Goal: Find specific page/section

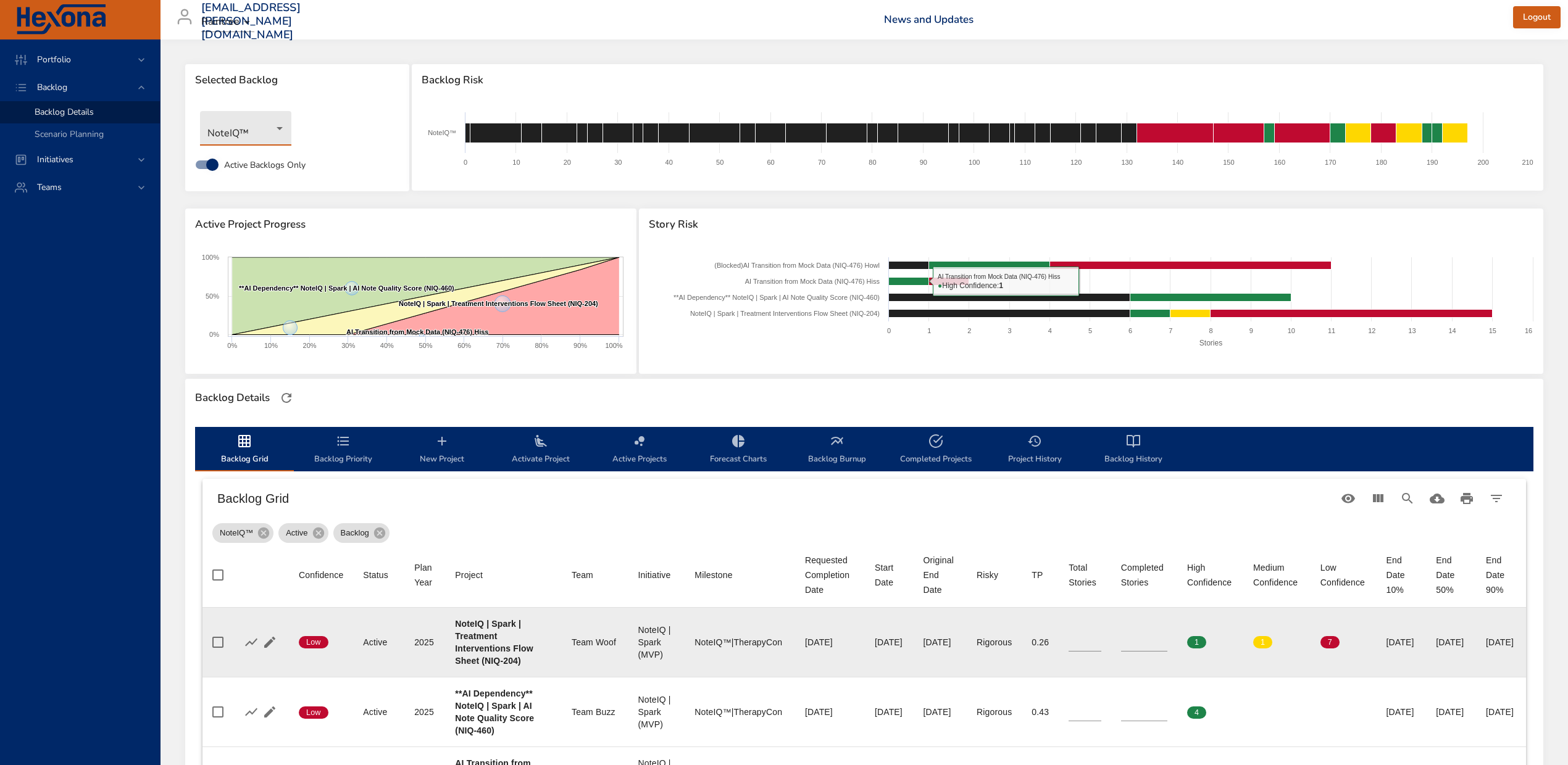
scroll to position [164, 0]
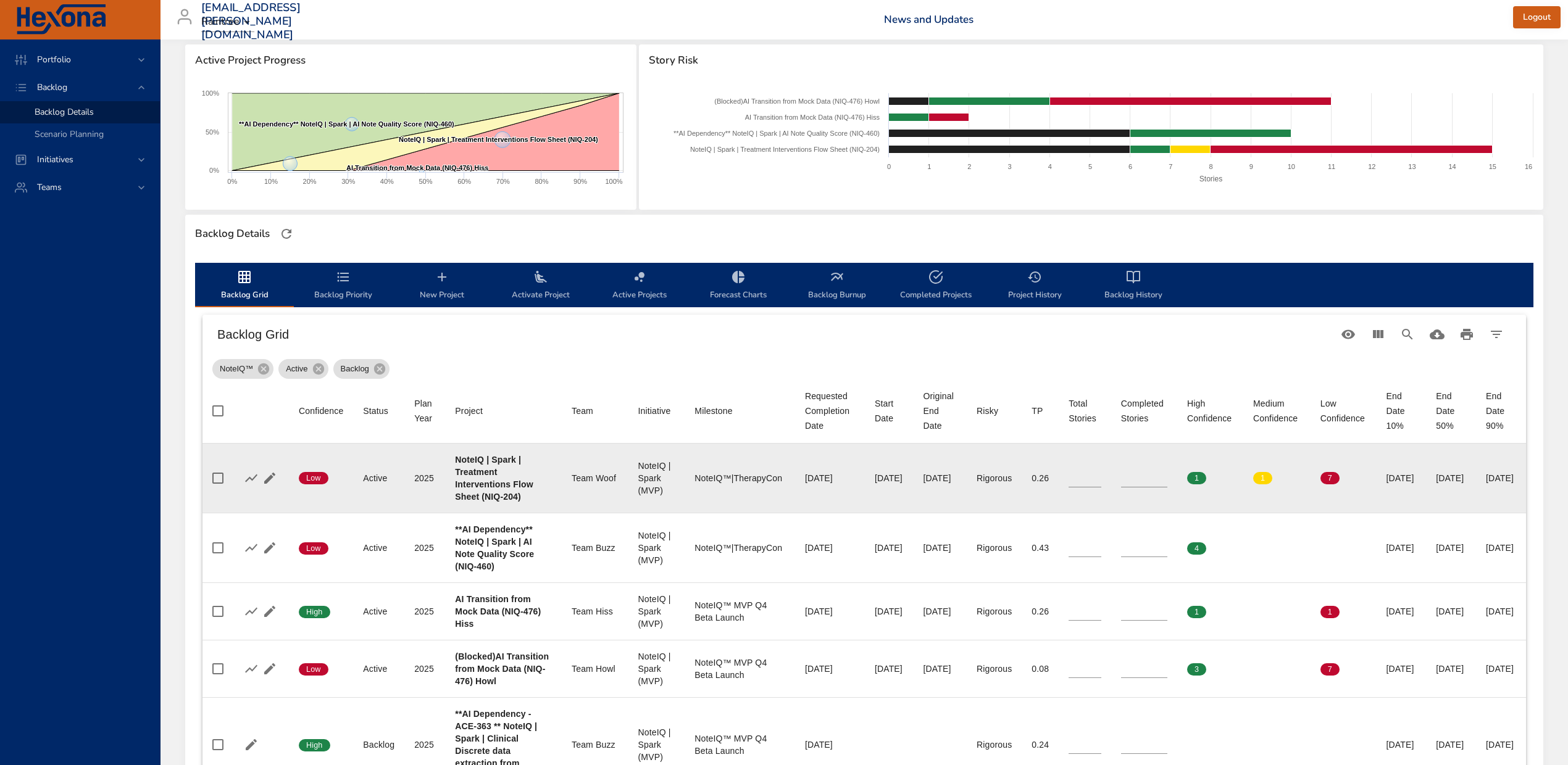
click at [483, 501] on b "NoteIQ | Spark | Treatment Interventions Flow Sheet (NIQ-204)" at bounding box center [494, 478] width 78 height 47
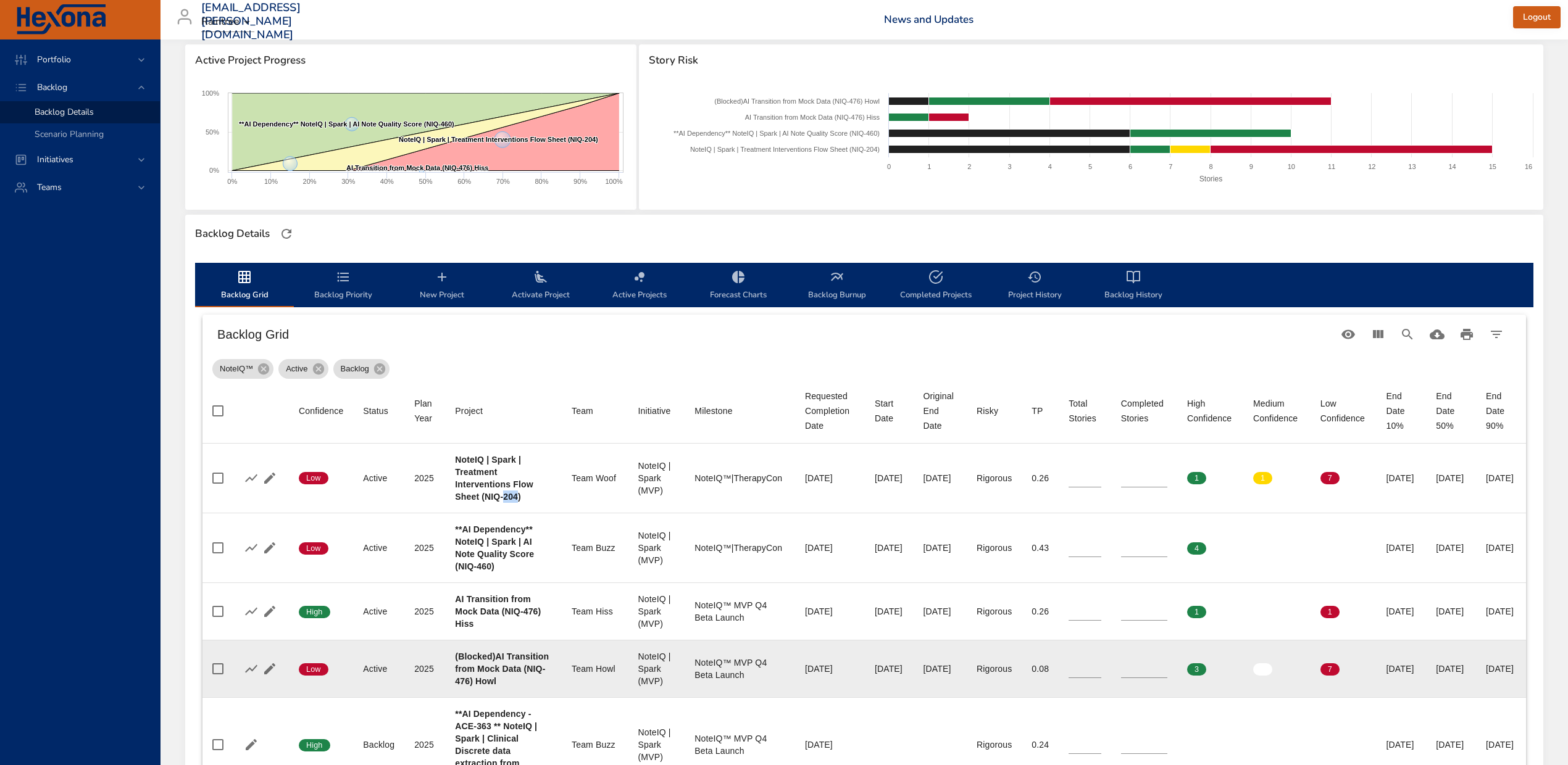
copy b "204"
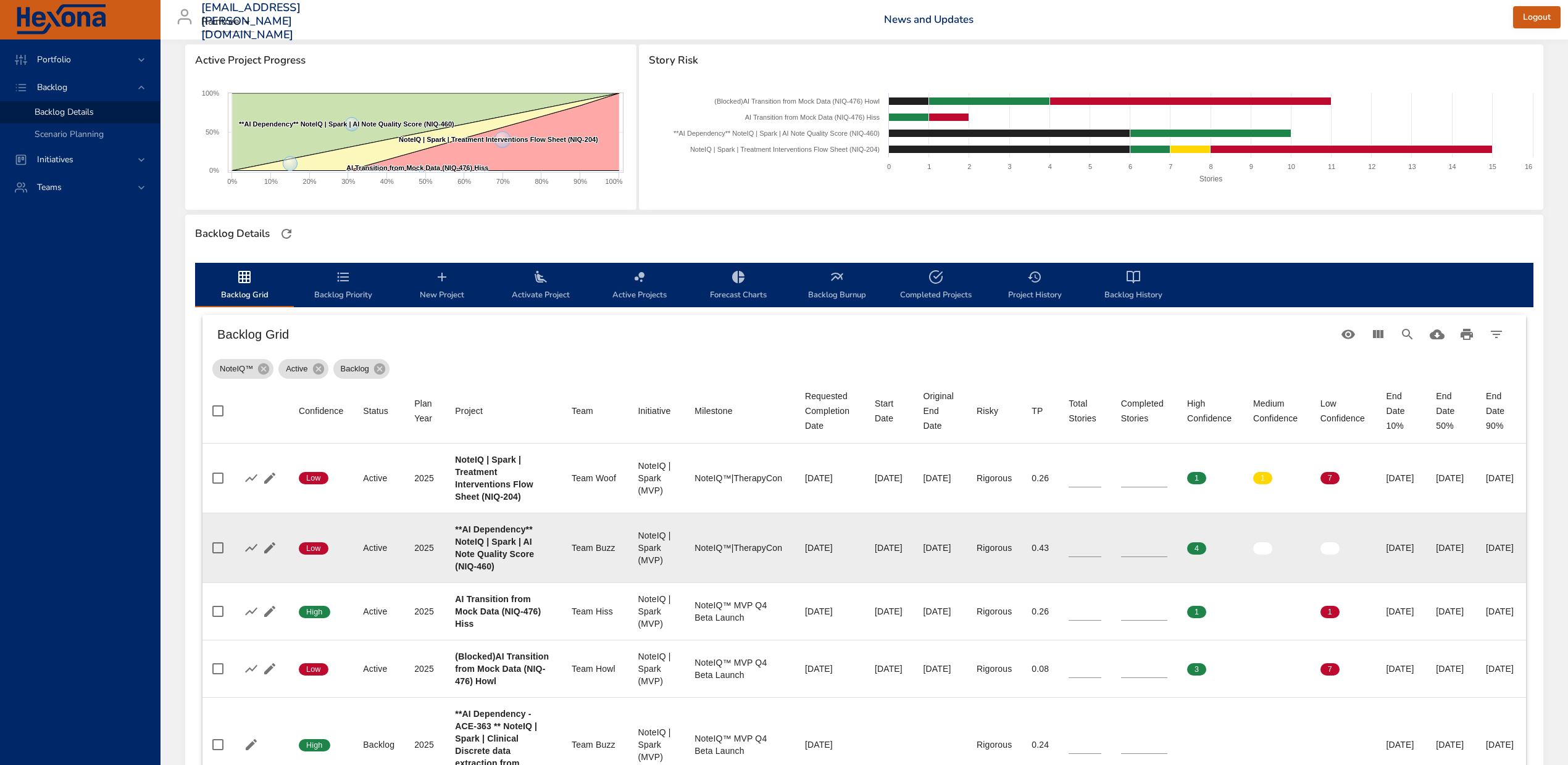
click at [459, 571] on b "**AI Dependency** NoteIQ | Spark | AI Note Quality Score (NIQ-460)" at bounding box center [495, 548] width 79 height 47
copy b "460"
click at [1129, 557] on input "*" at bounding box center [1144, 548] width 46 height 19
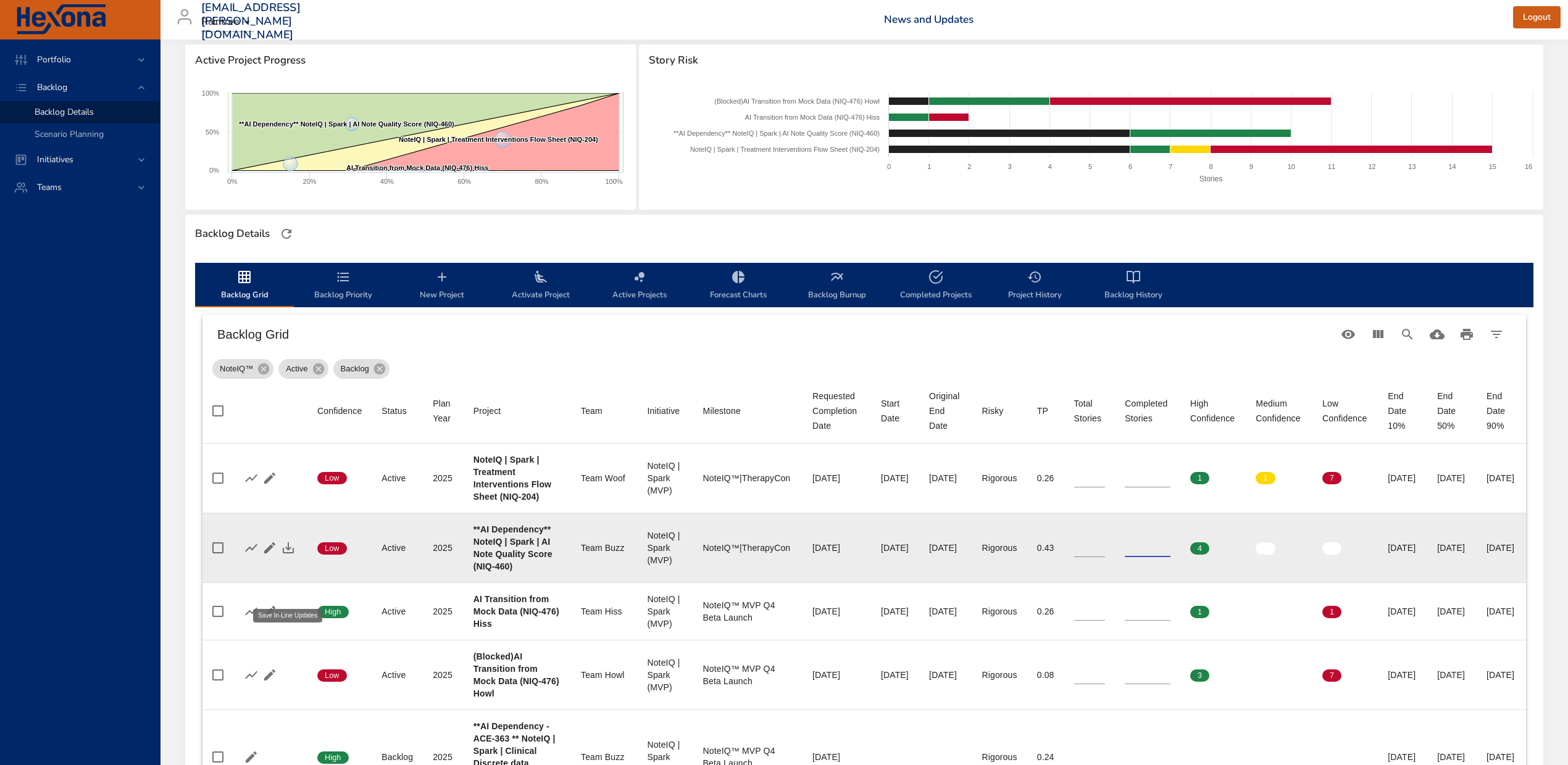
click at [282, 554] on icon "button" at bounding box center [288, 547] width 11 height 11
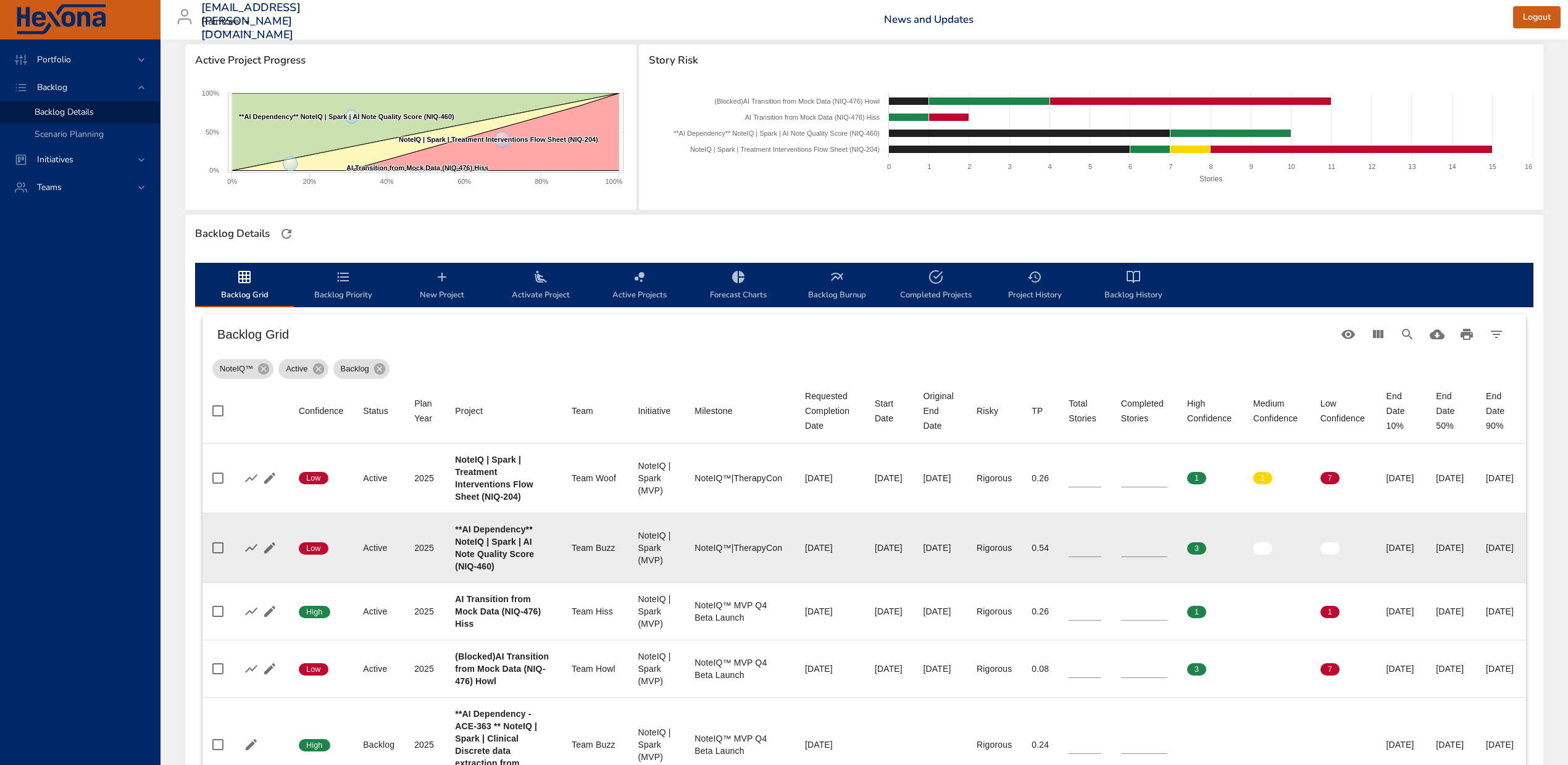
click at [1126, 557] on input "*" at bounding box center [1144, 548] width 46 height 19
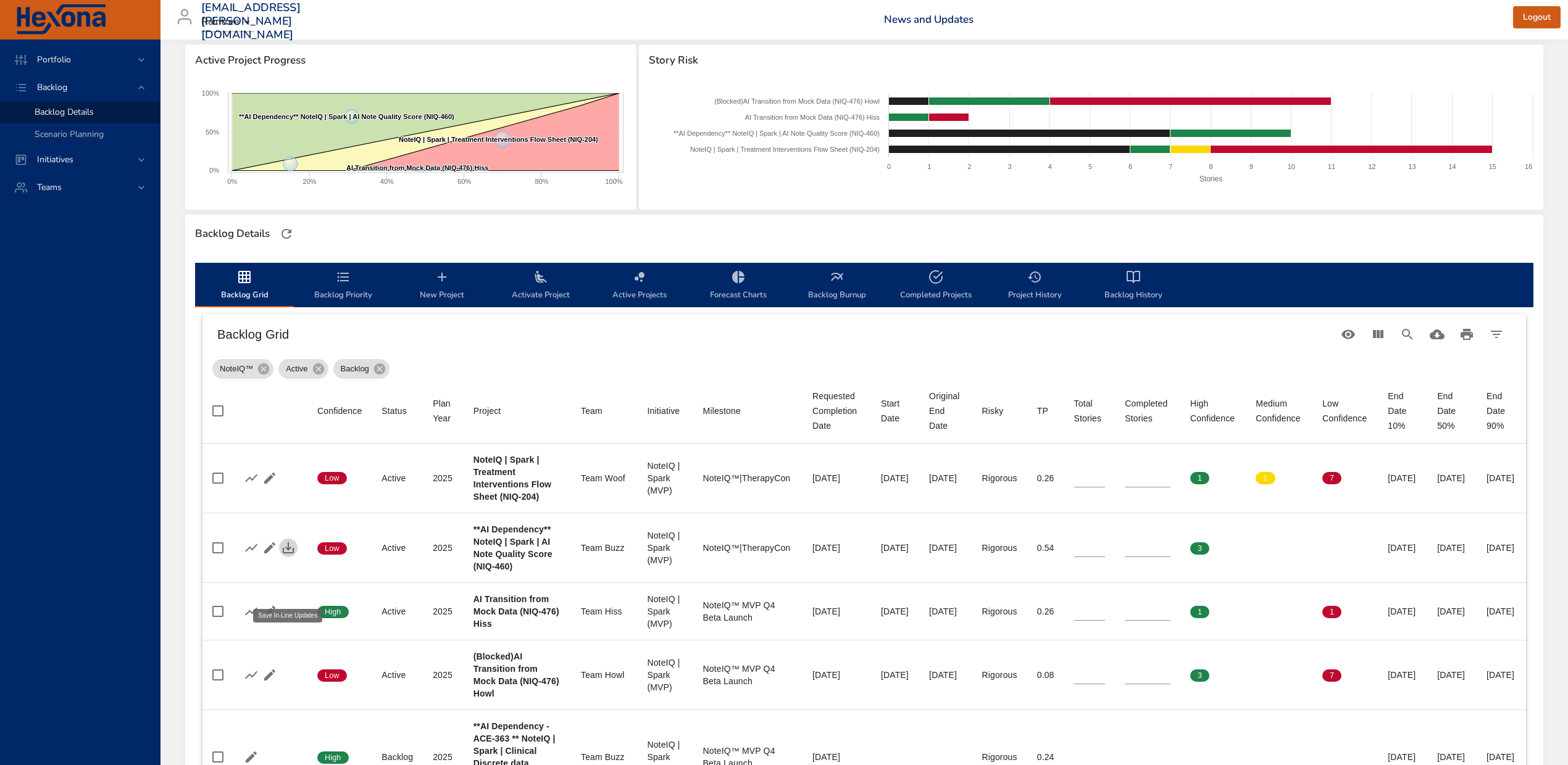
click at [295, 557] on button "button" at bounding box center [288, 548] width 19 height 19
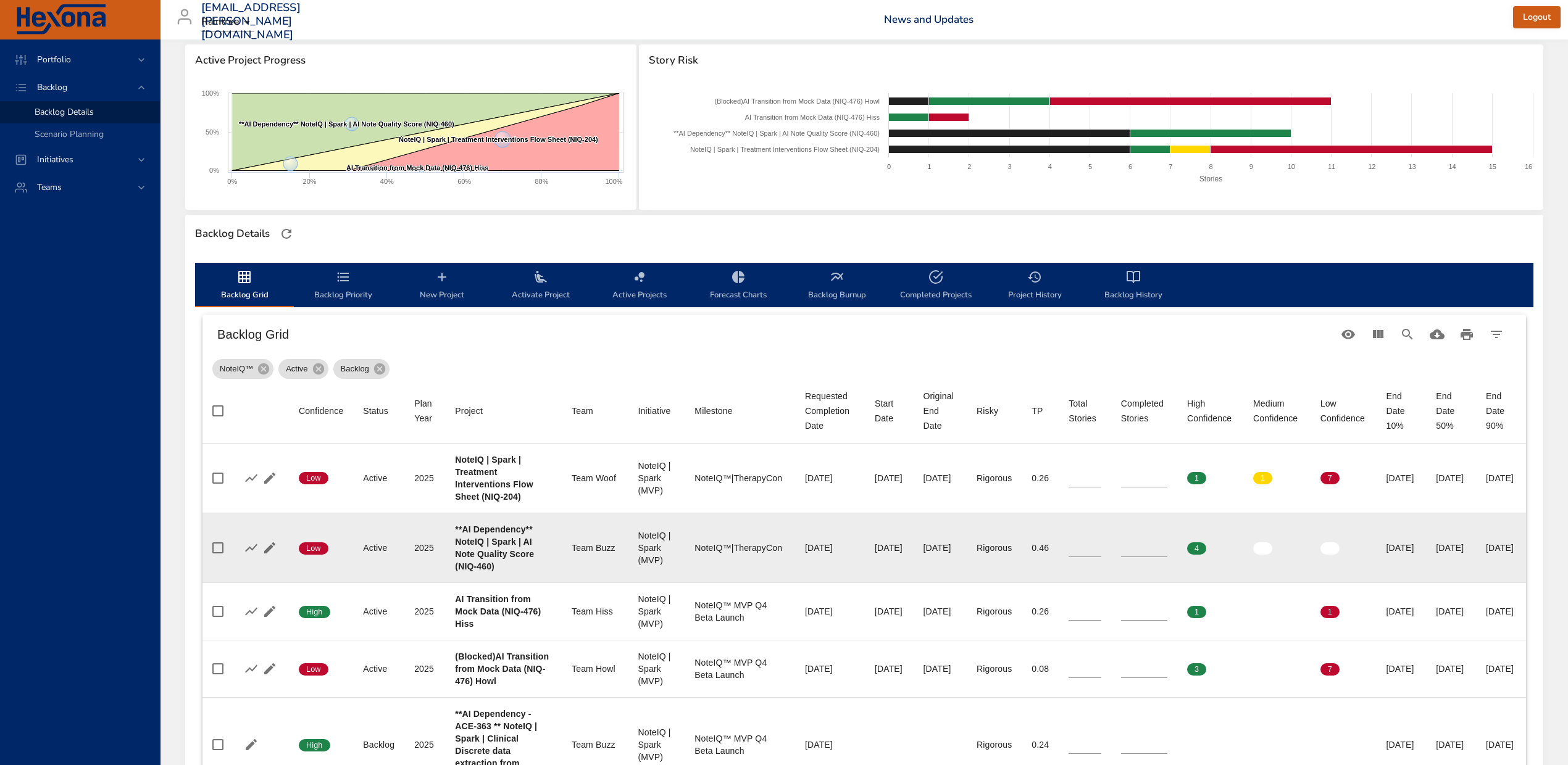
type input "*"
click at [1124, 557] on input "*" at bounding box center [1144, 548] width 46 height 19
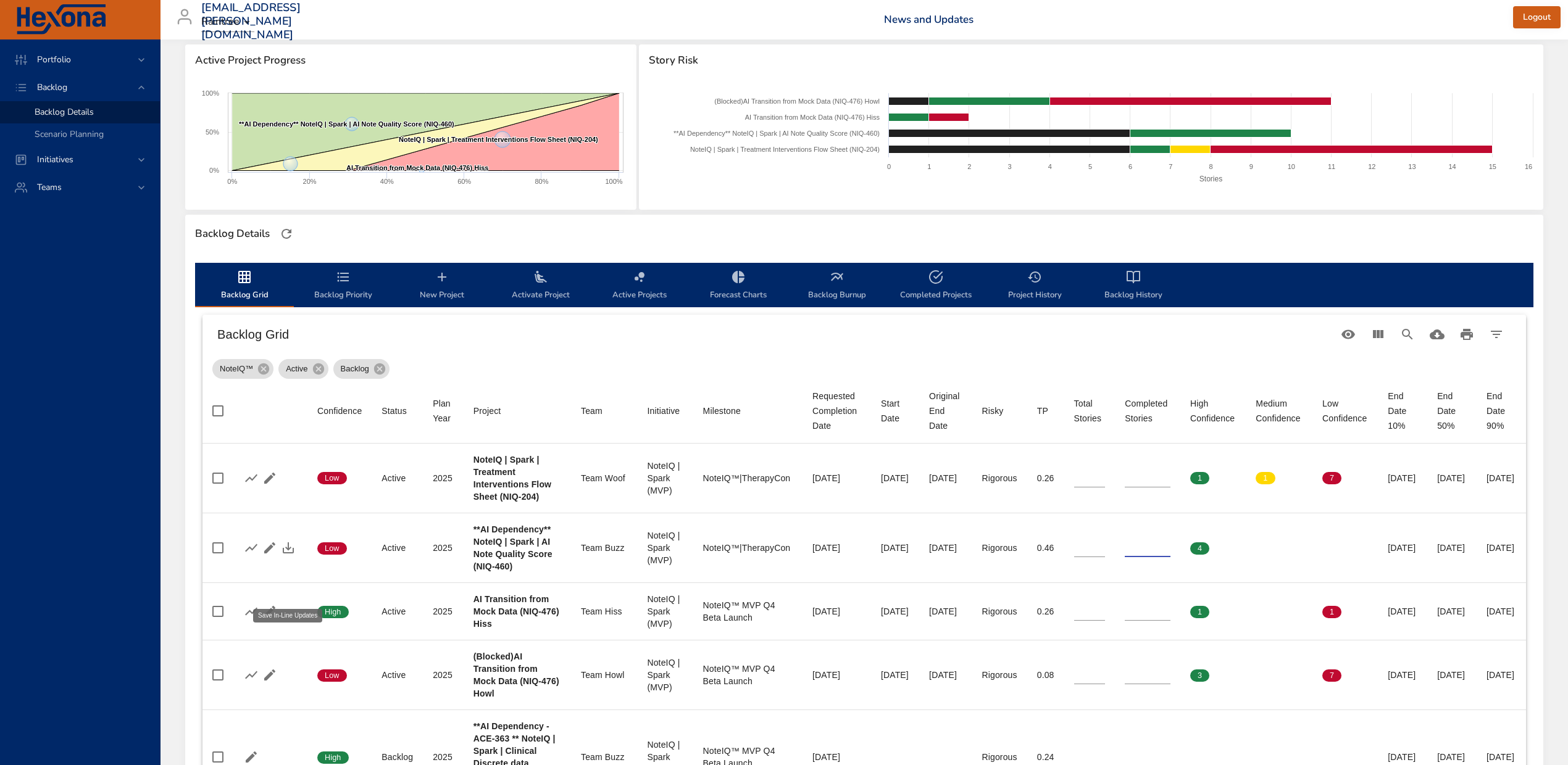
click at [289, 556] on icon "button" at bounding box center [288, 548] width 15 height 15
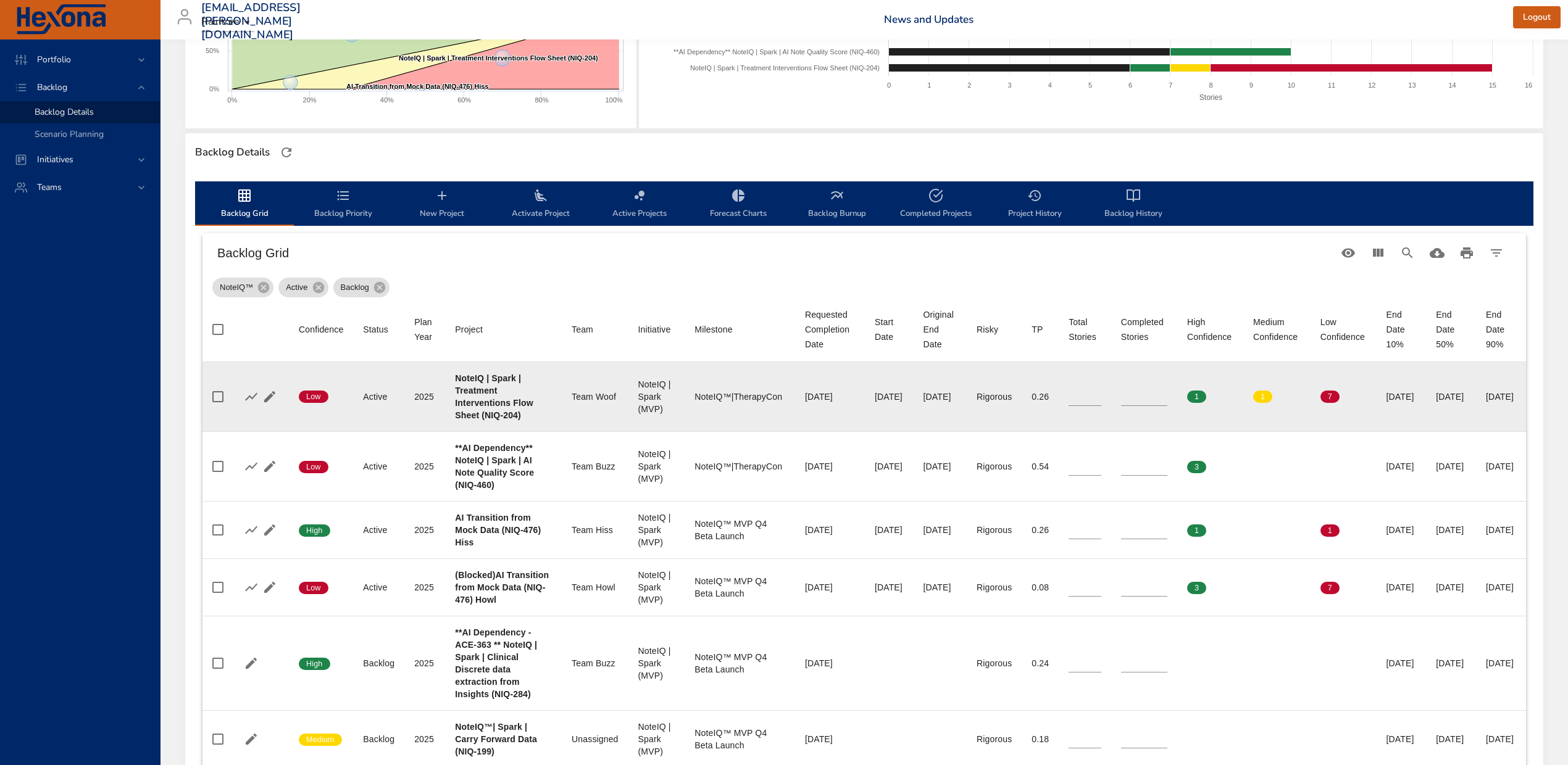
scroll to position [247, 0]
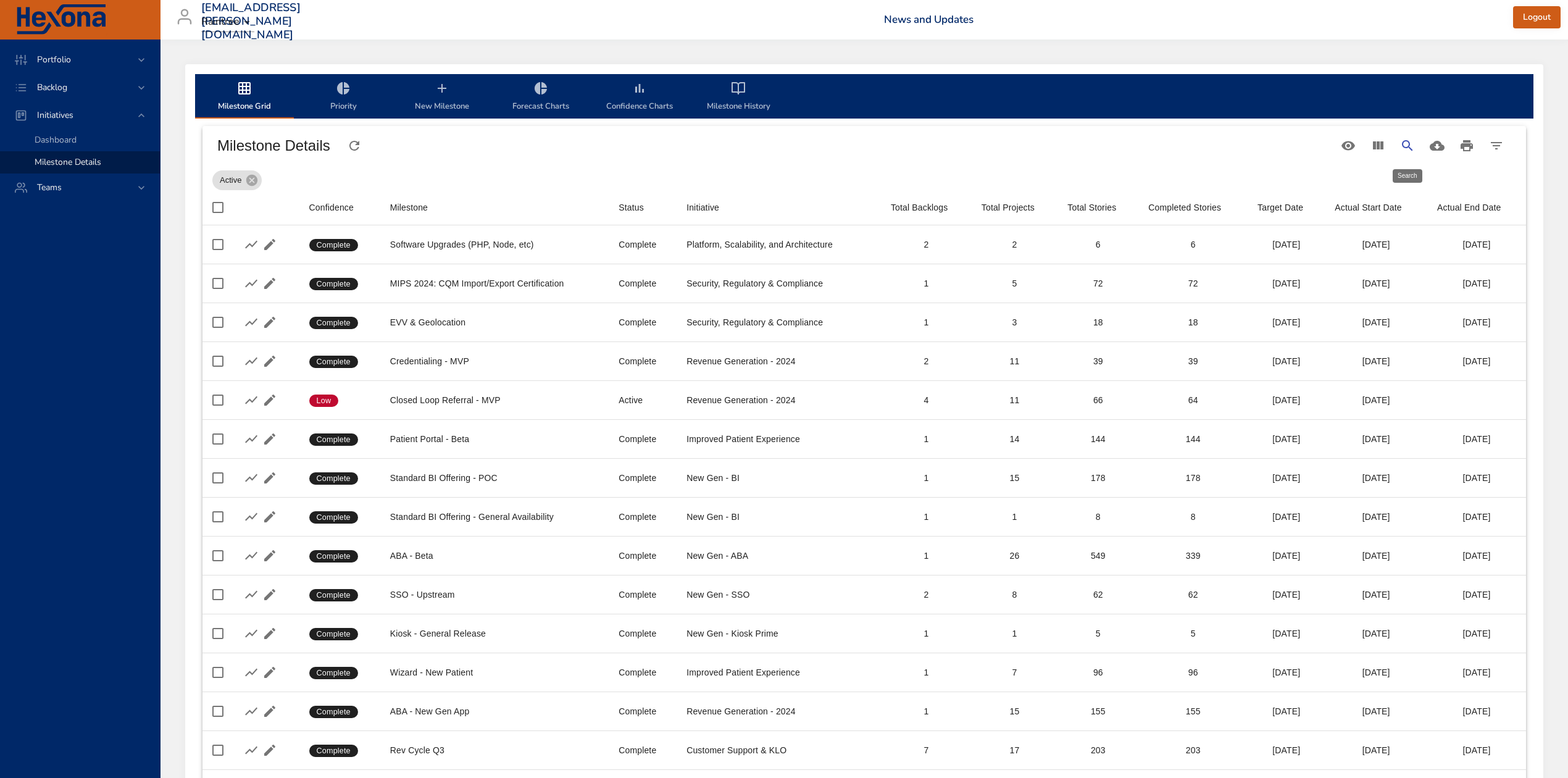
click at [1413, 142] on icon "Search" at bounding box center [1407, 145] width 15 height 15
click at [642, 139] on input "Search" at bounding box center [663, 141] width 853 height 20
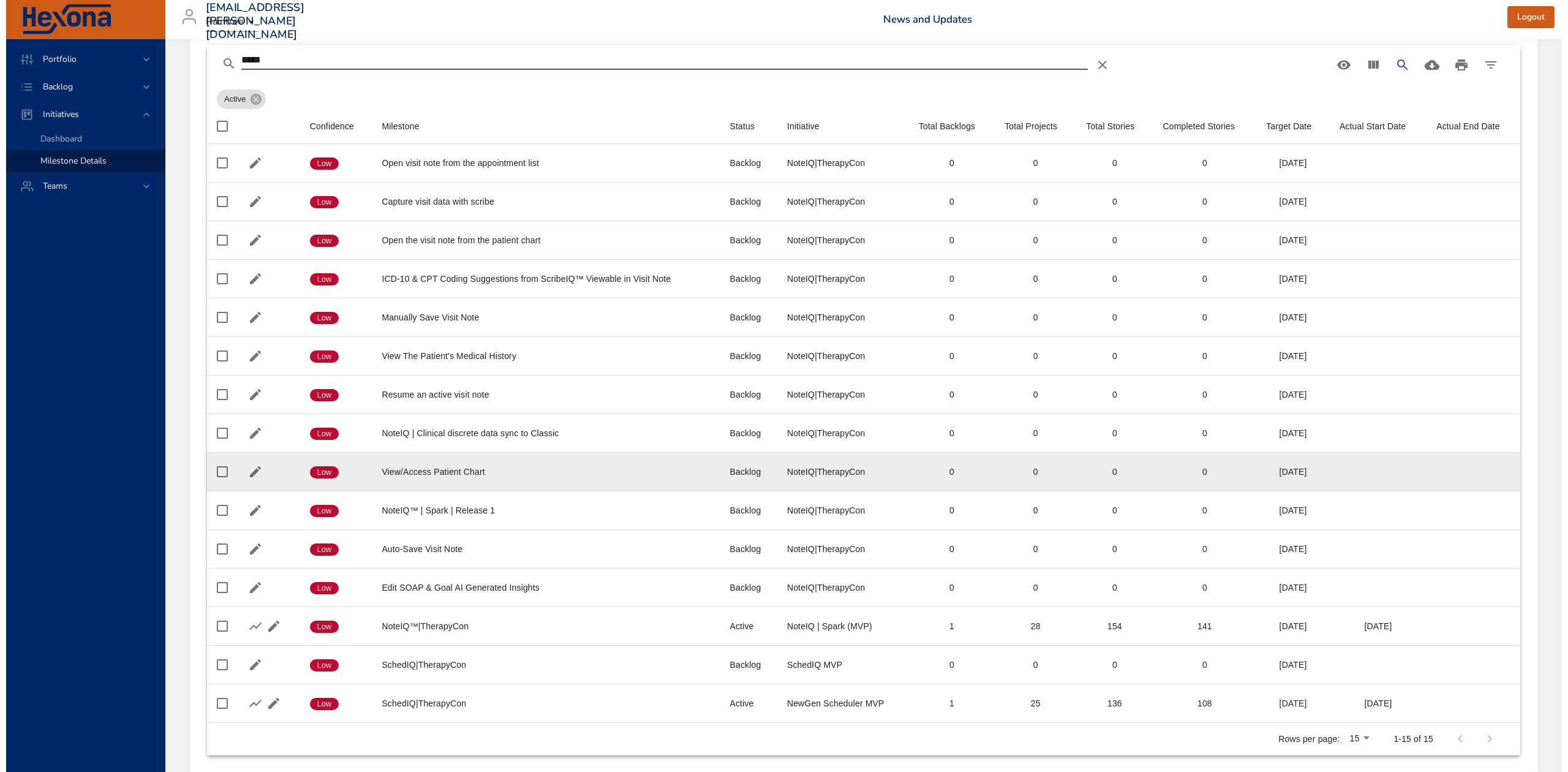
scroll to position [152, 0]
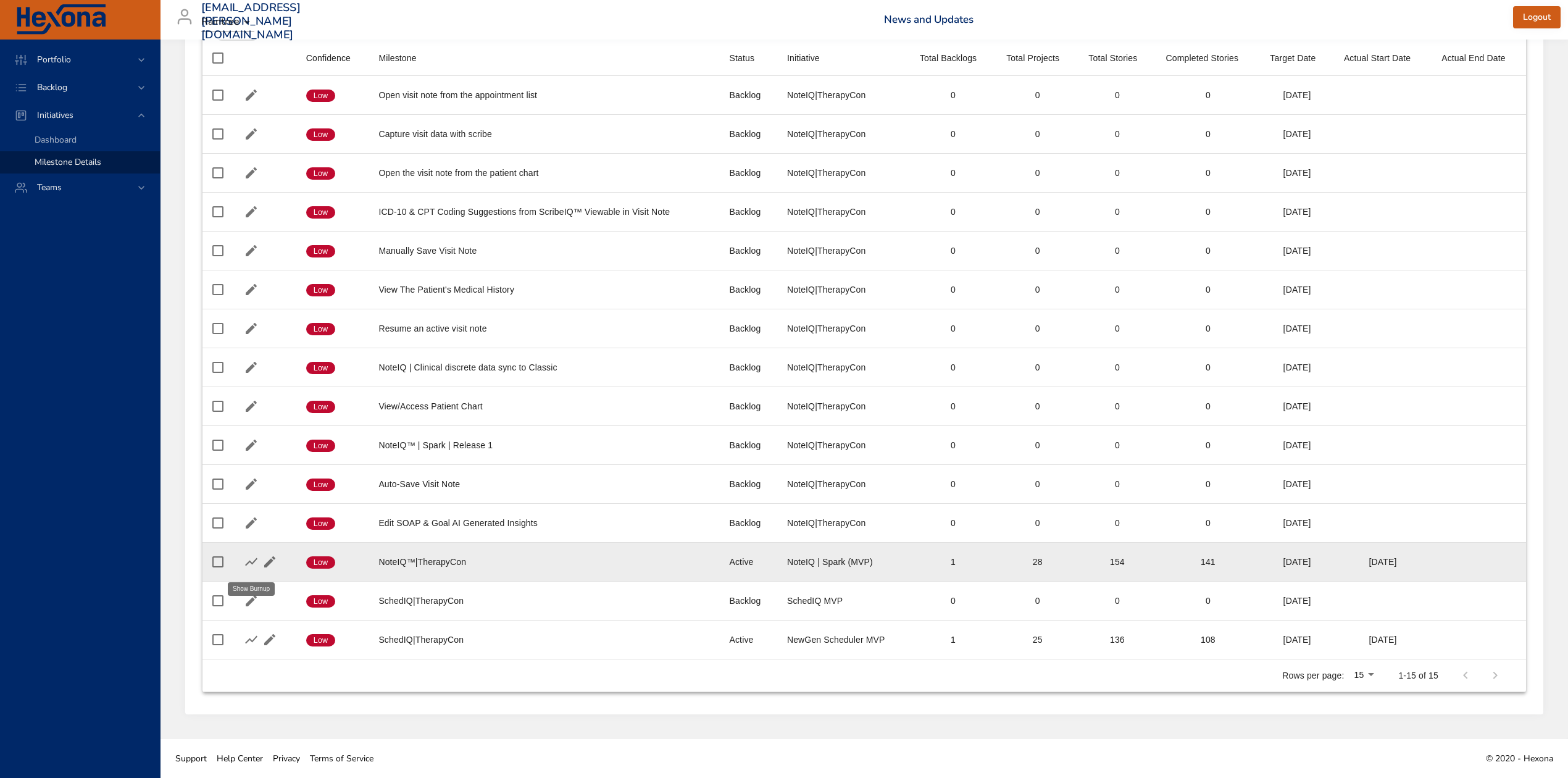
type input "*****"
click at [245, 561] on icon "button" at bounding box center [251, 562] width 15 height 15
